Goal: Information Seeking & Learning: Find specific page/section

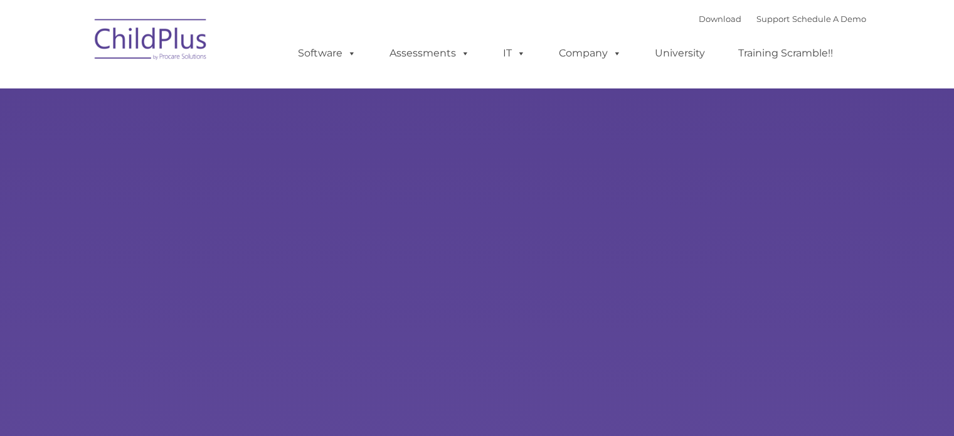
select select "MEDIUM"
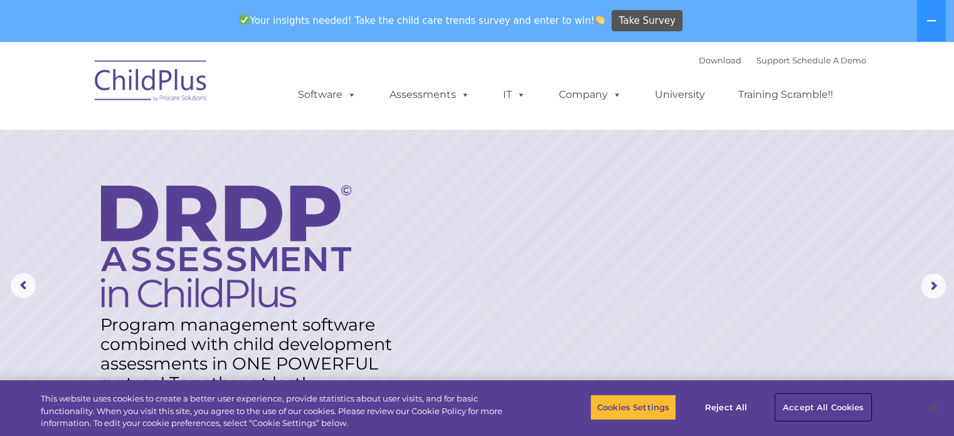
click at [793, 404] on button "Accept All Cookies" at bounding box center [823, 407] width 95 height 26
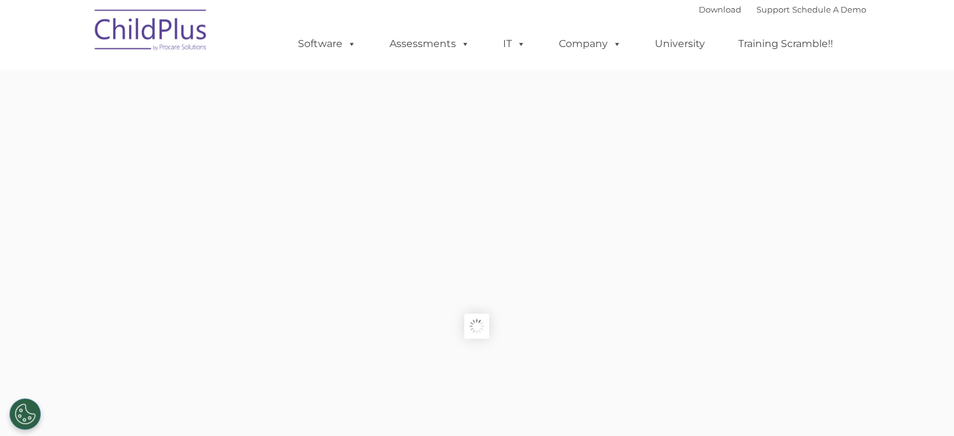
type input ""
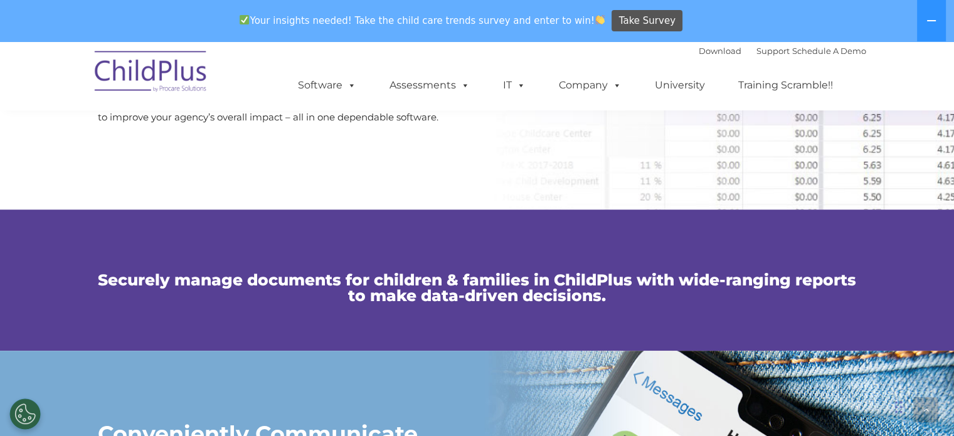
scroll to position [1144, 0]
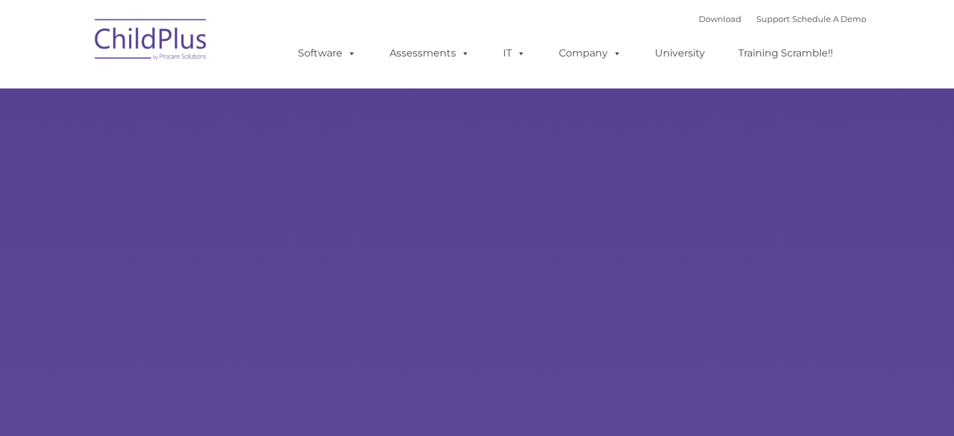
type input ""
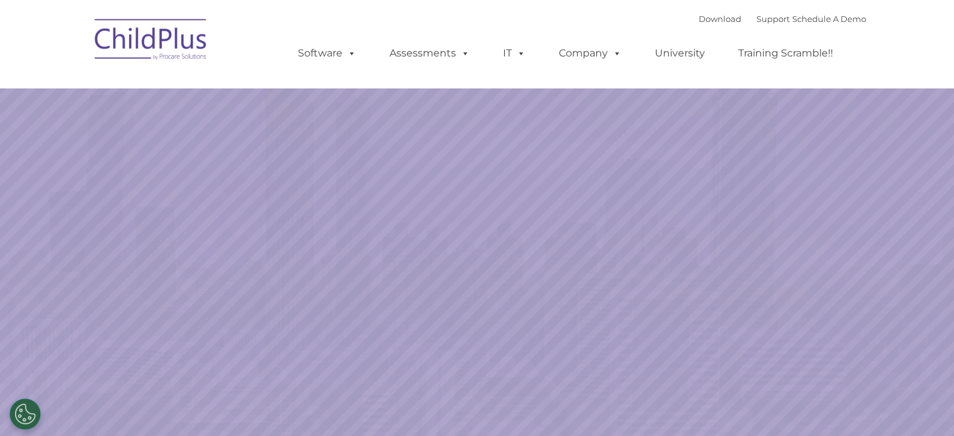
select select "MEDIUM"
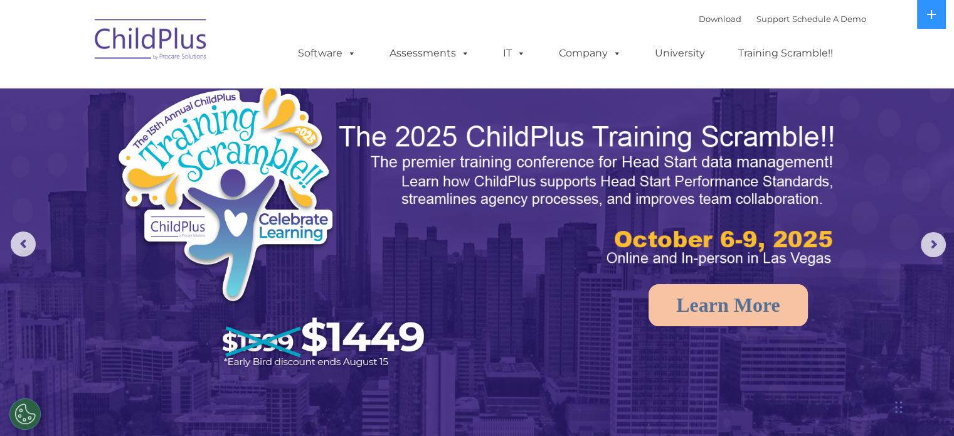
click at [159, 36] on img at bounding box center [150, 41] width 125 height 63
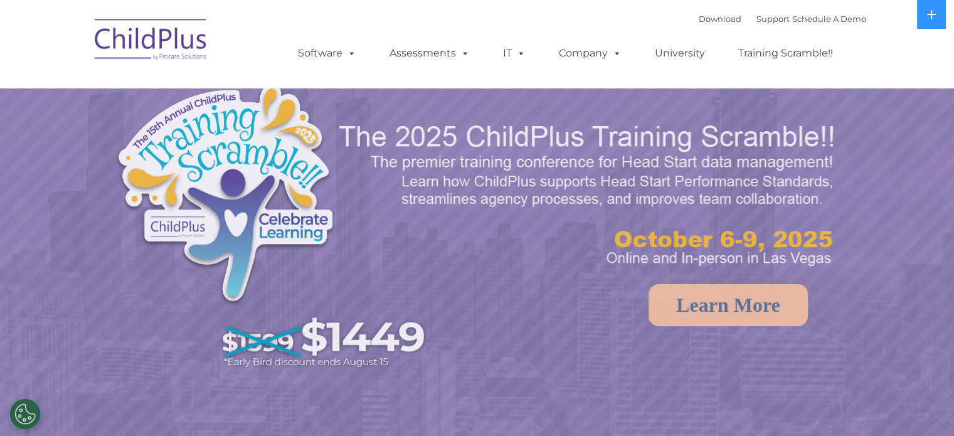
select select "MEDIUM"
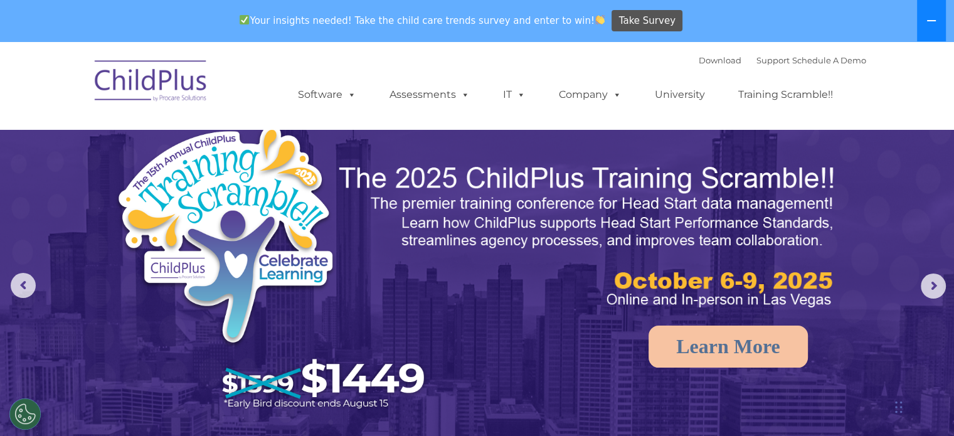
click at [934, 21] on icon at bounding box center [931, 20] width 9 height 1
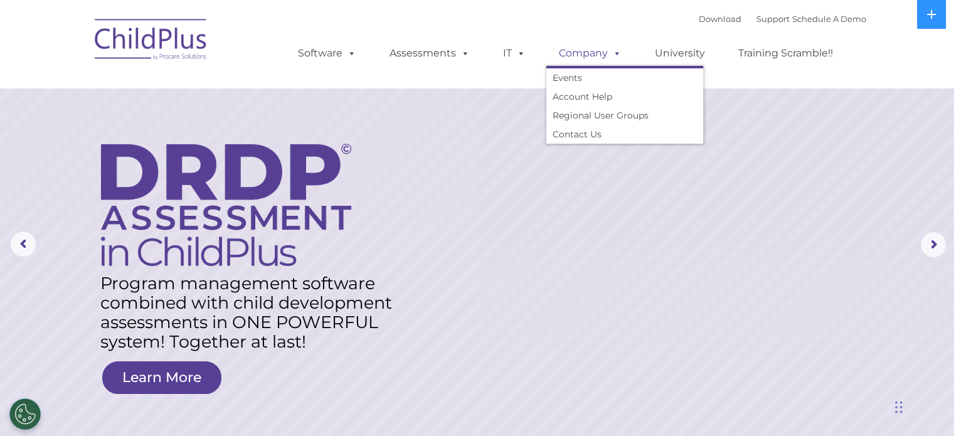
click at [616, 55] on span at bounding box center [615, 53] width 14 height 12
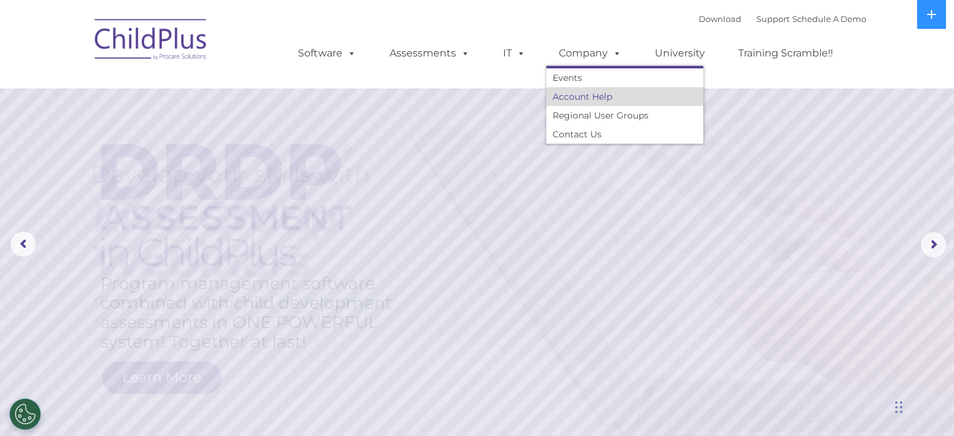
click at [577, 95] on link "Account Help" at bounding box center [624, 96] width 157 height 19
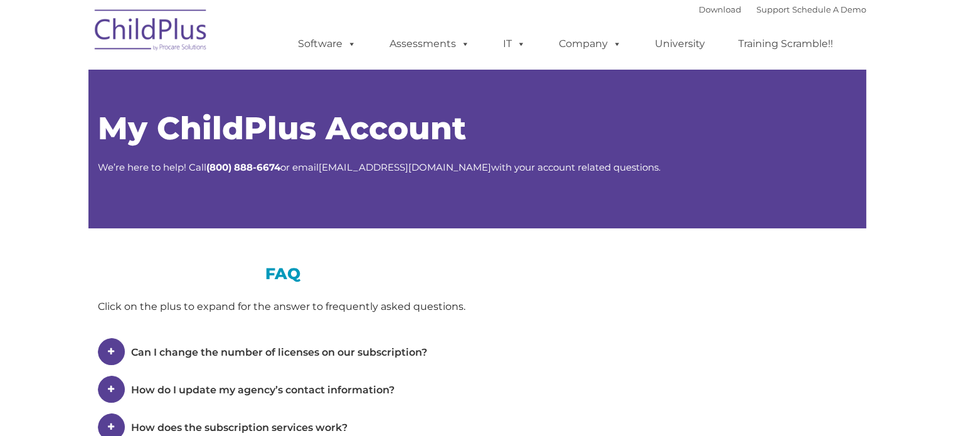
type input ""
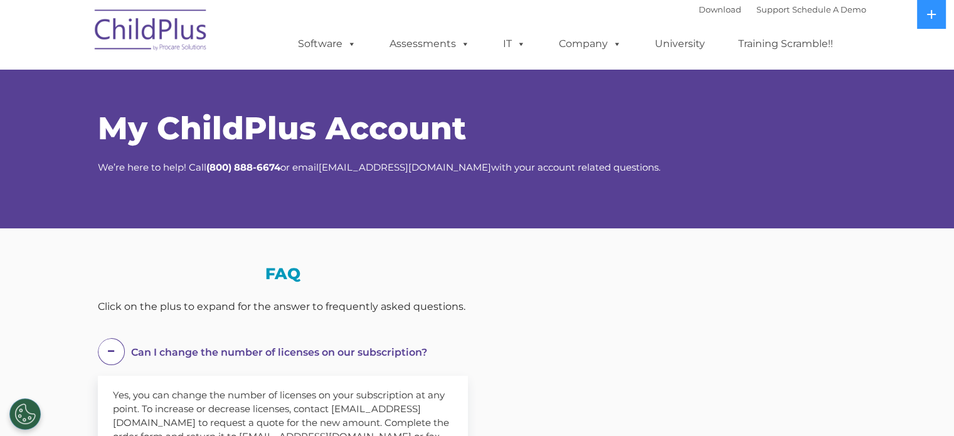
select select "MEDIUM"
